Goal: Task Accomplishment & Management: Use online tool/utility

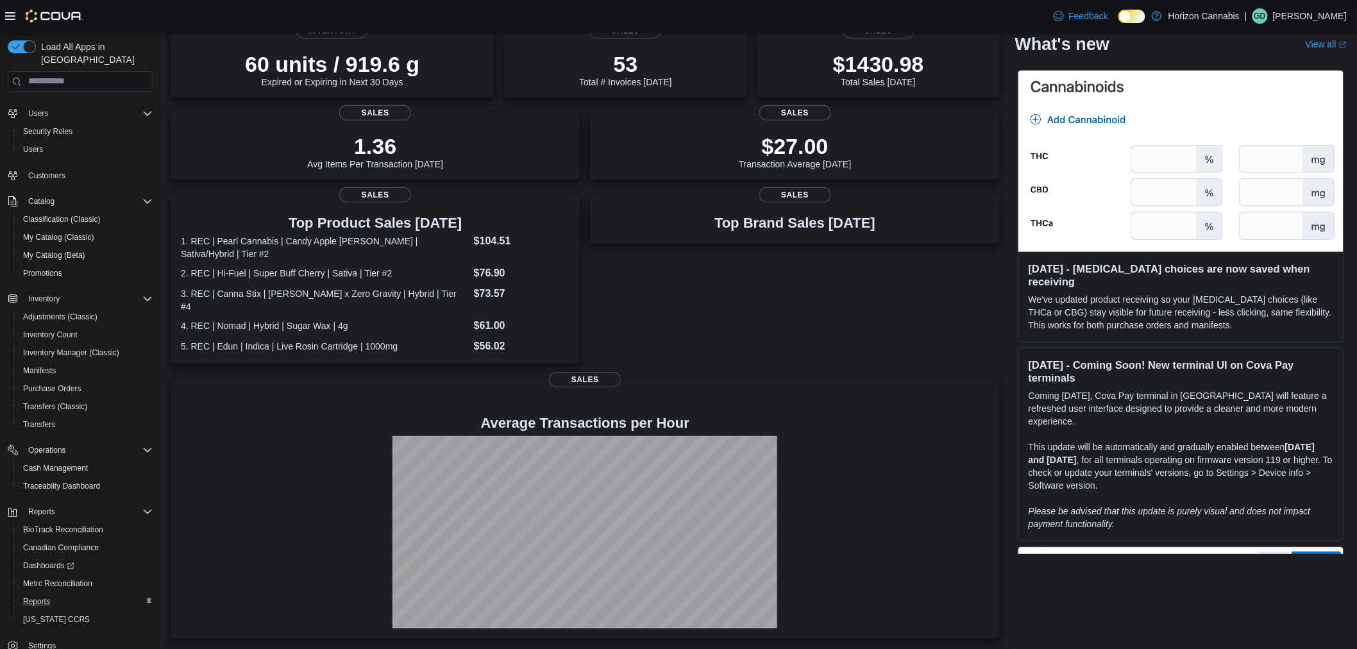
scroll to position [53, 0]
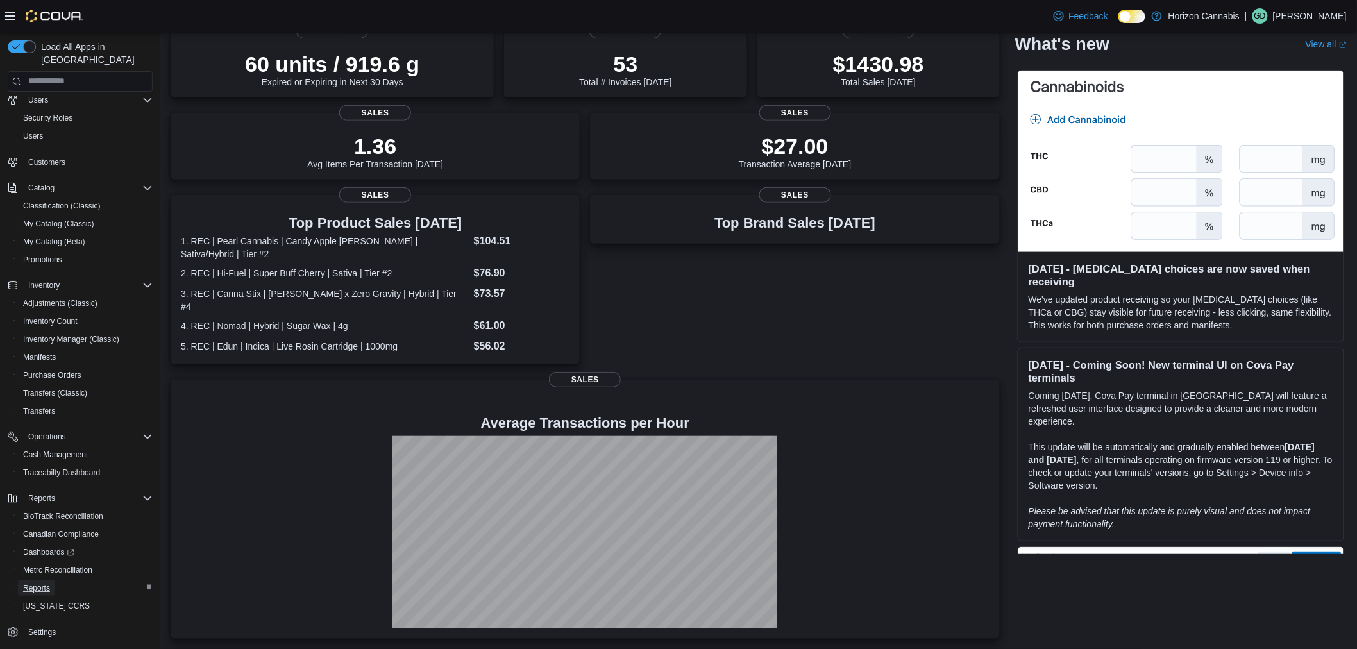
click at [33, 583] on span "Reports" at bounding box center [36, 588] width 27 height 10
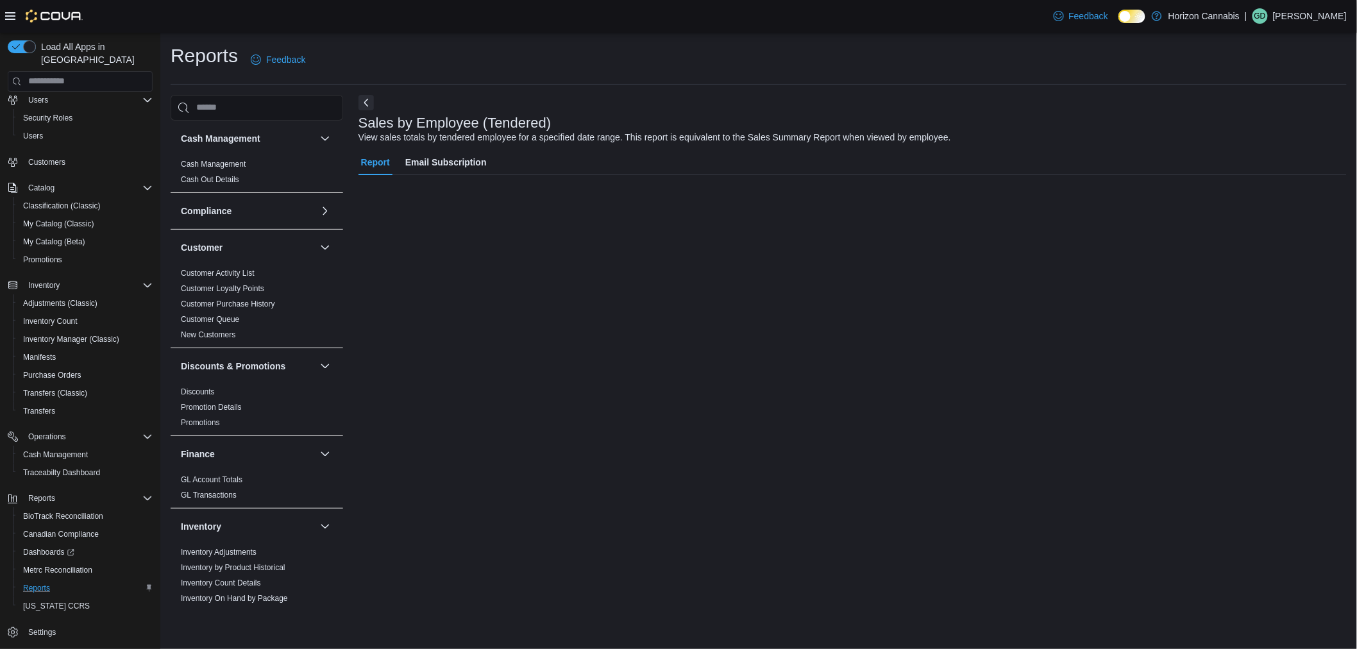
scroll to position [8, 0]
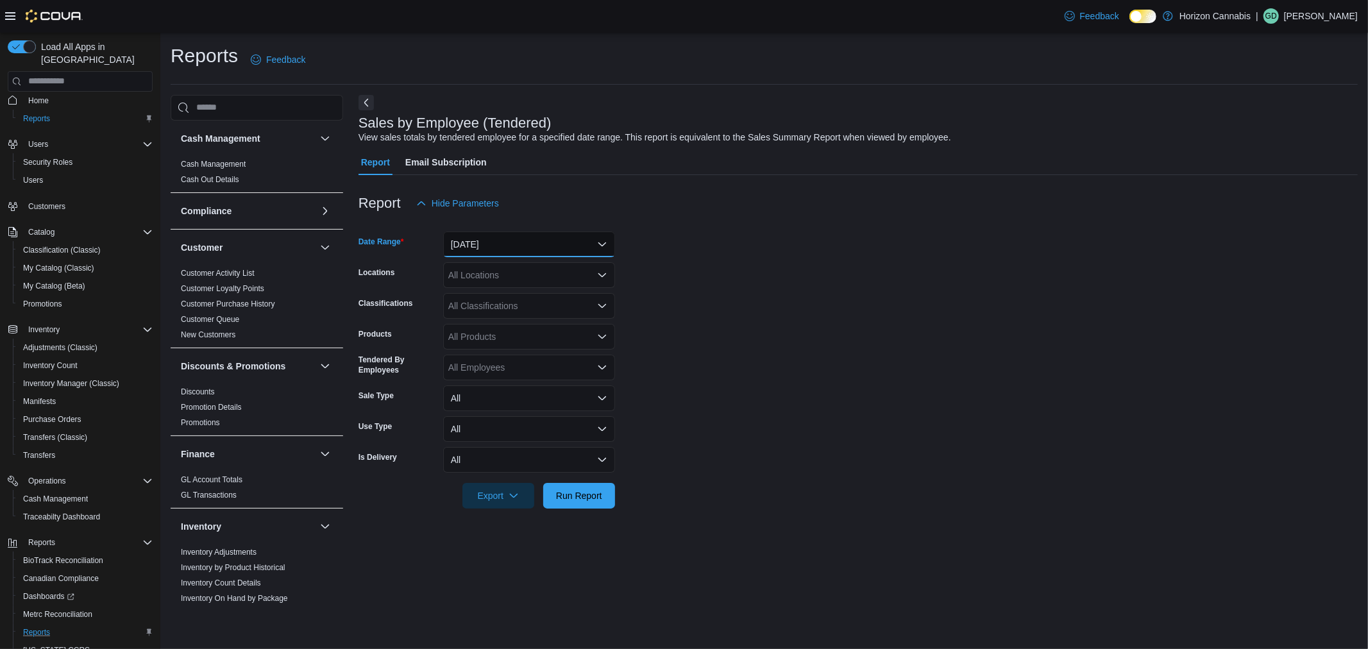
click at [481, 240] on button "[DATE]" at bounding box center [529, 244] width 172 height 26
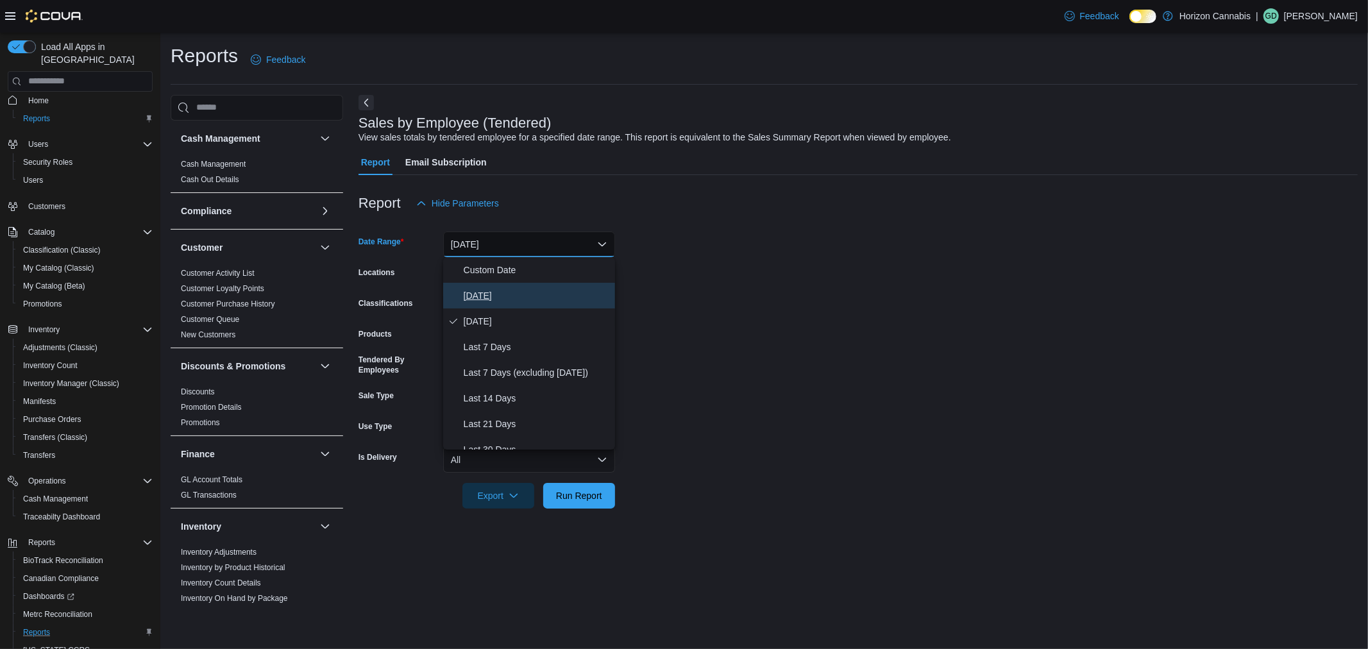
click at [491, 298] on span "[DATE]" at bounding box center [537, 295] width 146 height 15
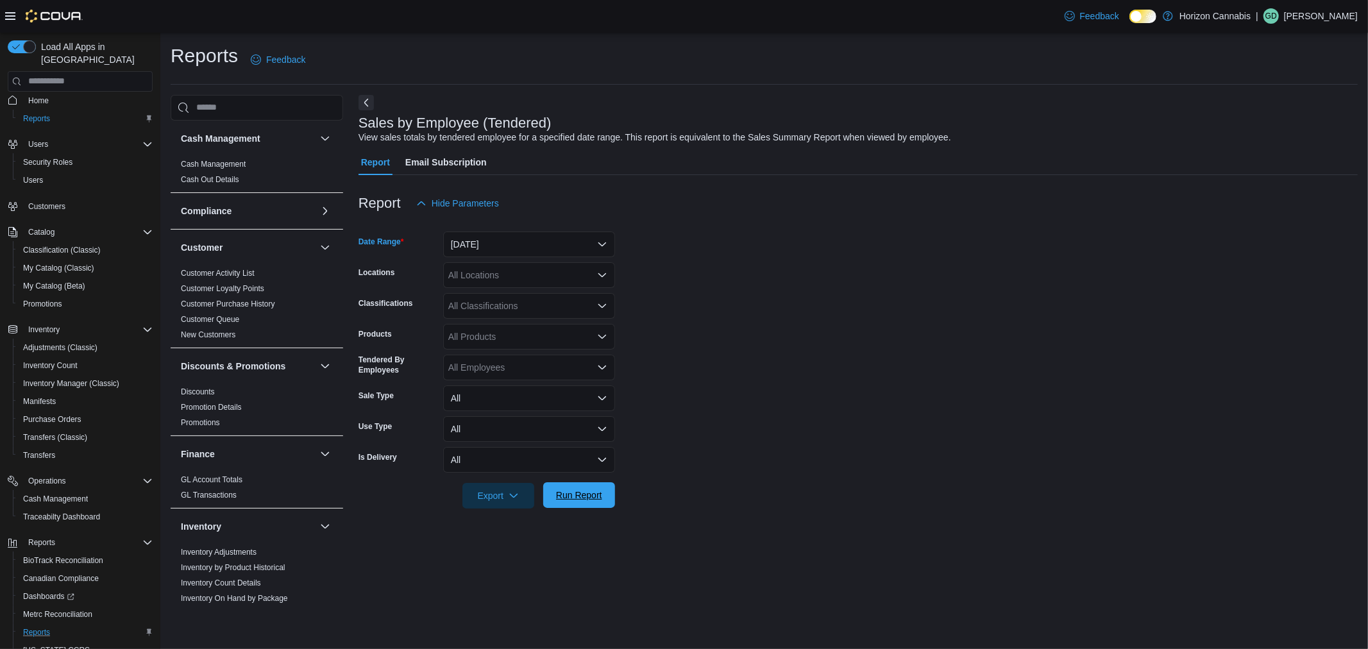
click at [590, 494] on span "Run Report" at bounding box center [579, 495] width 46 height 13
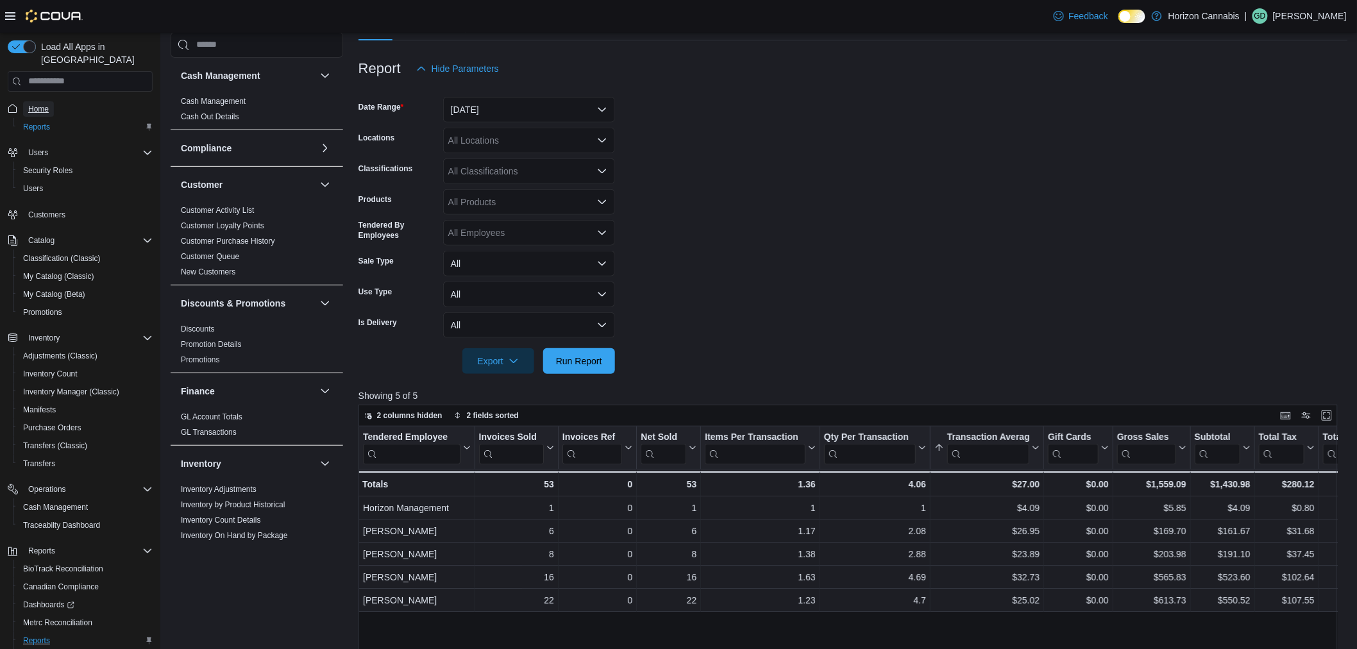
click at [40, 104] on span "Home" at bounding box center [38, 109] width 21 height 10
